Goal: Transaction & Acquisition: Book appointment/travel/reservation

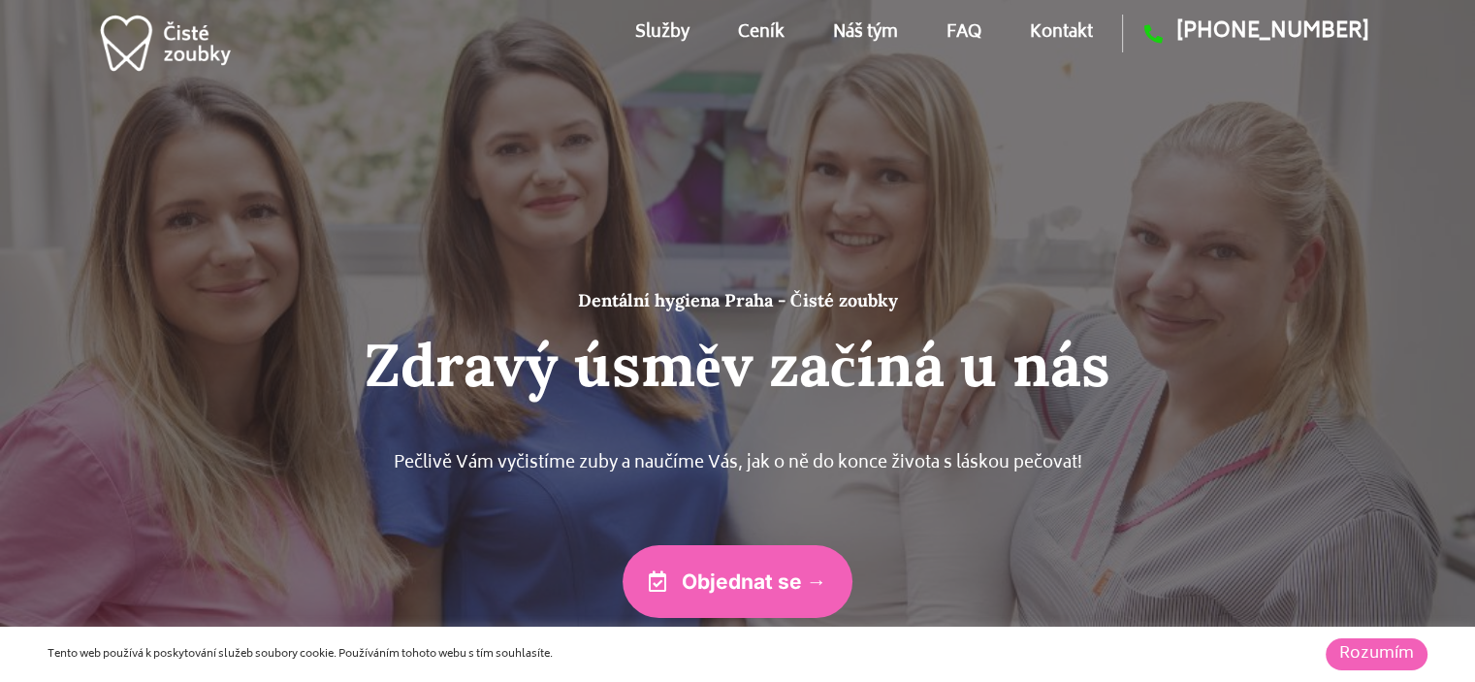
click at [786, 584] on span "Objednat se →" at bounding box center [754, 581] width 145 height 20
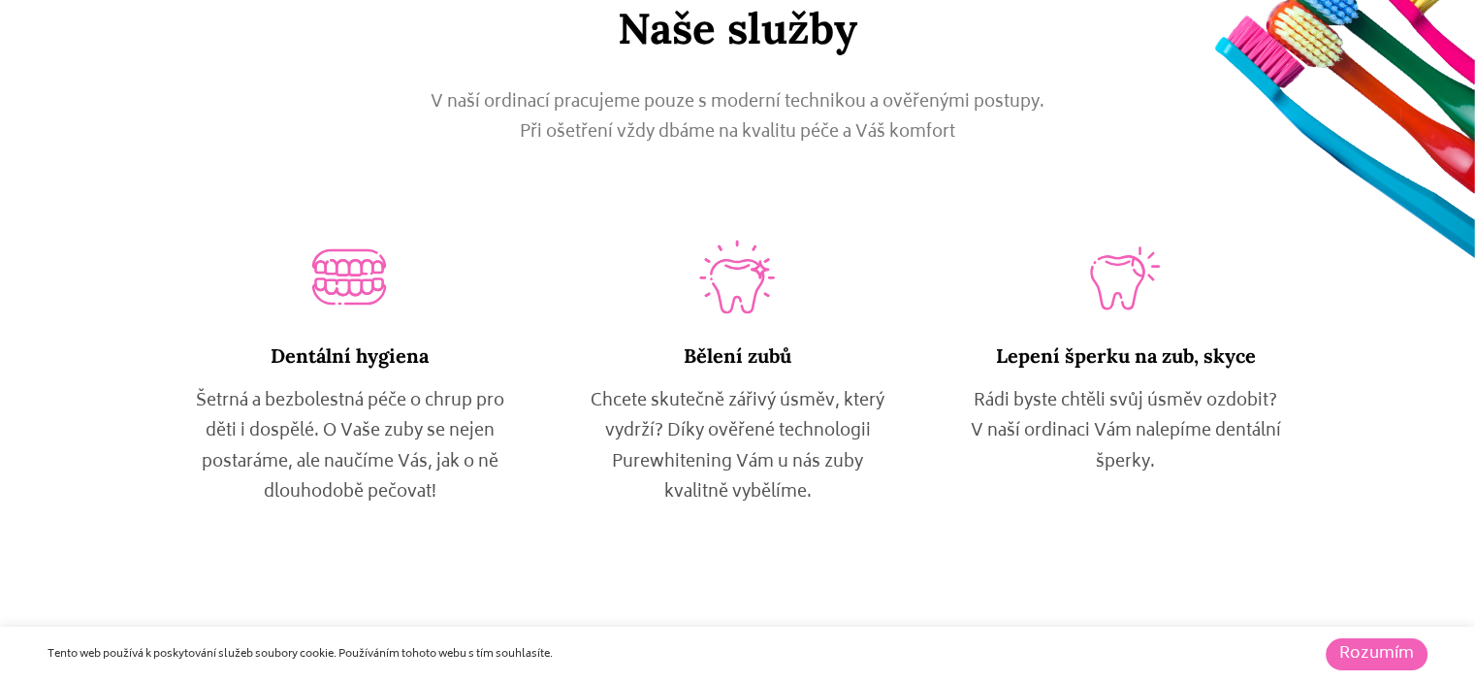
scroll to position [1066, 0]
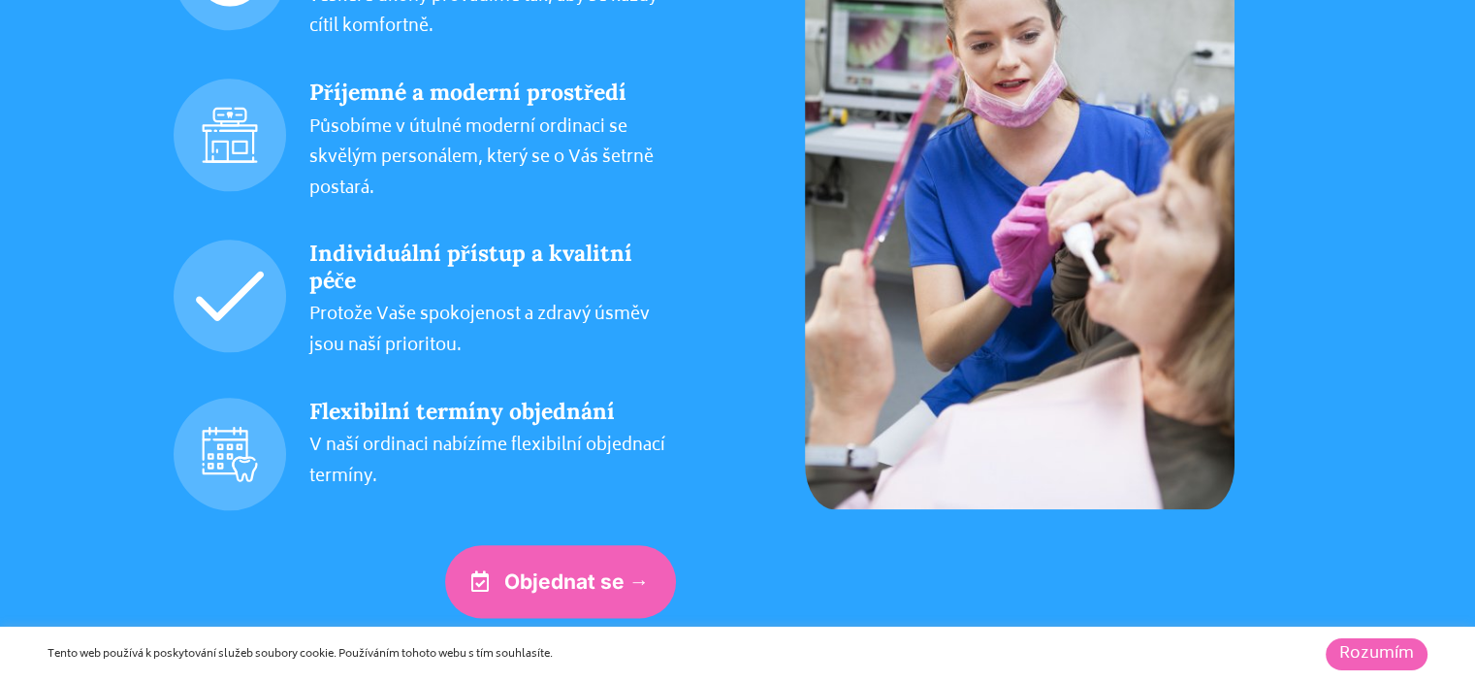
scroll to position [2230, 0]
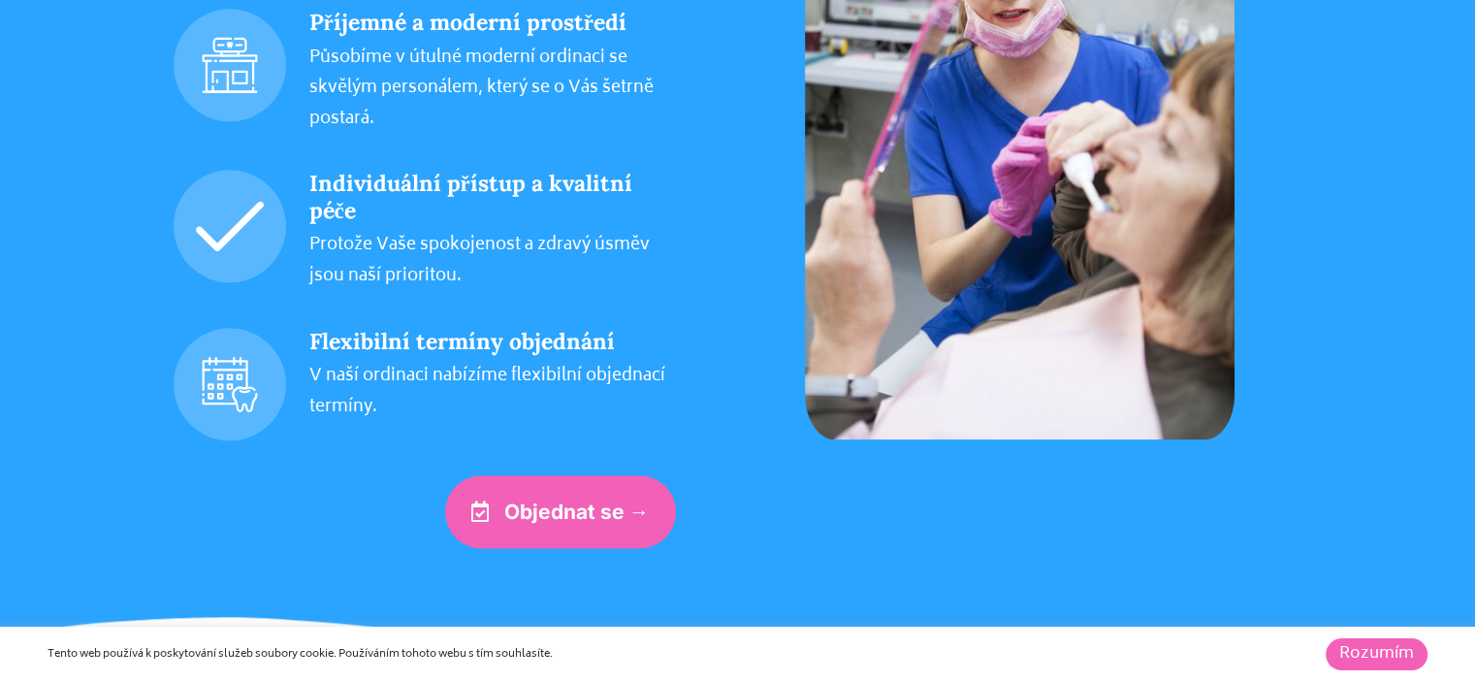
click at [620, 532] on link "Objednat se →" at bounding box center [560, 511] width 231 height 73
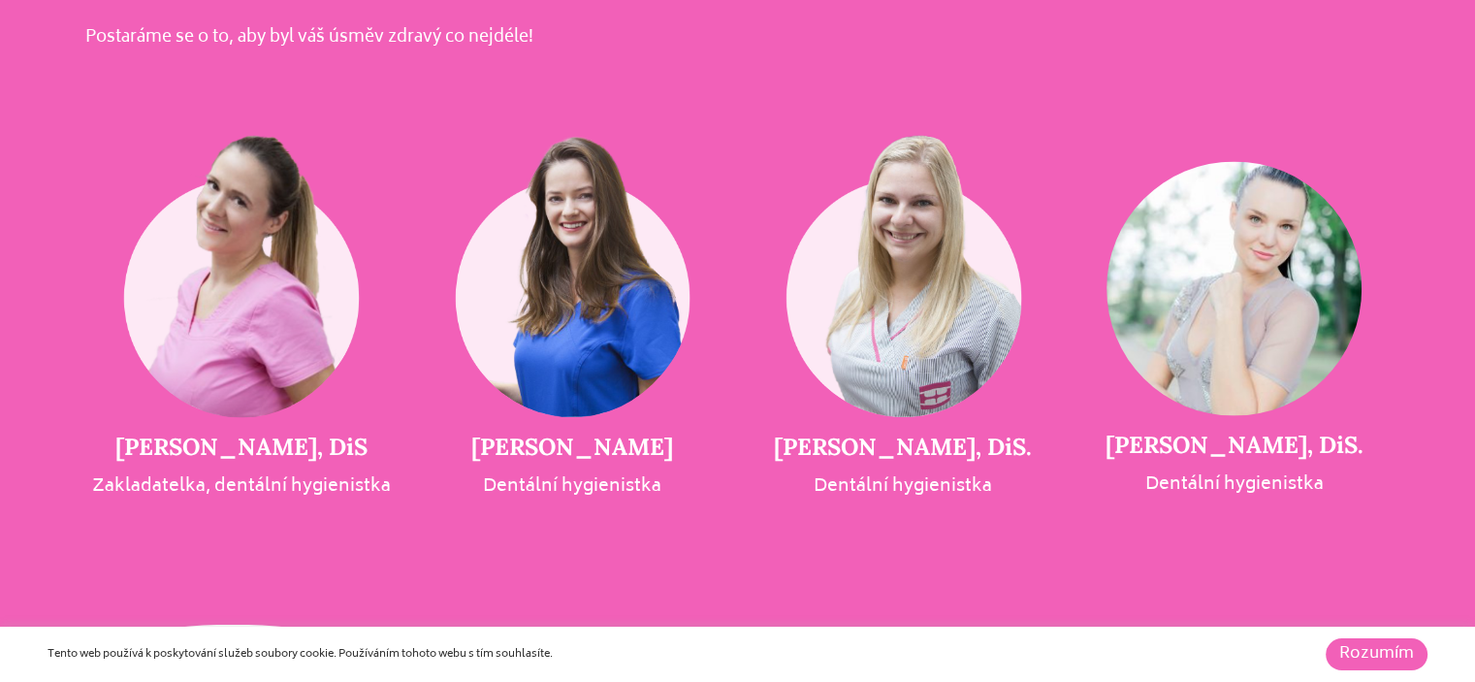
scroll to position [4072, 0]
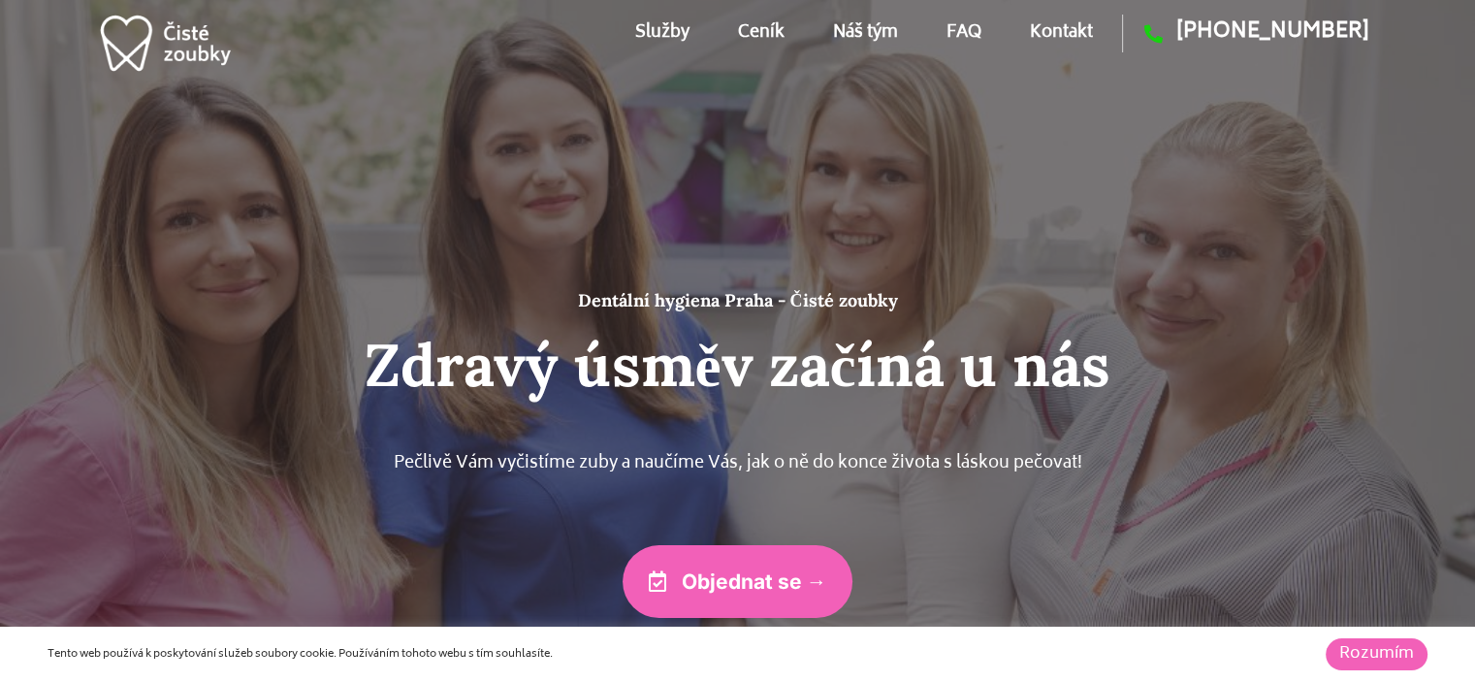
click at [761, 596] on link "Objednat se →" at bounding box center [737, 581] width 231 height 73
